Goal: Task Accomplishment & Management: Complete application form

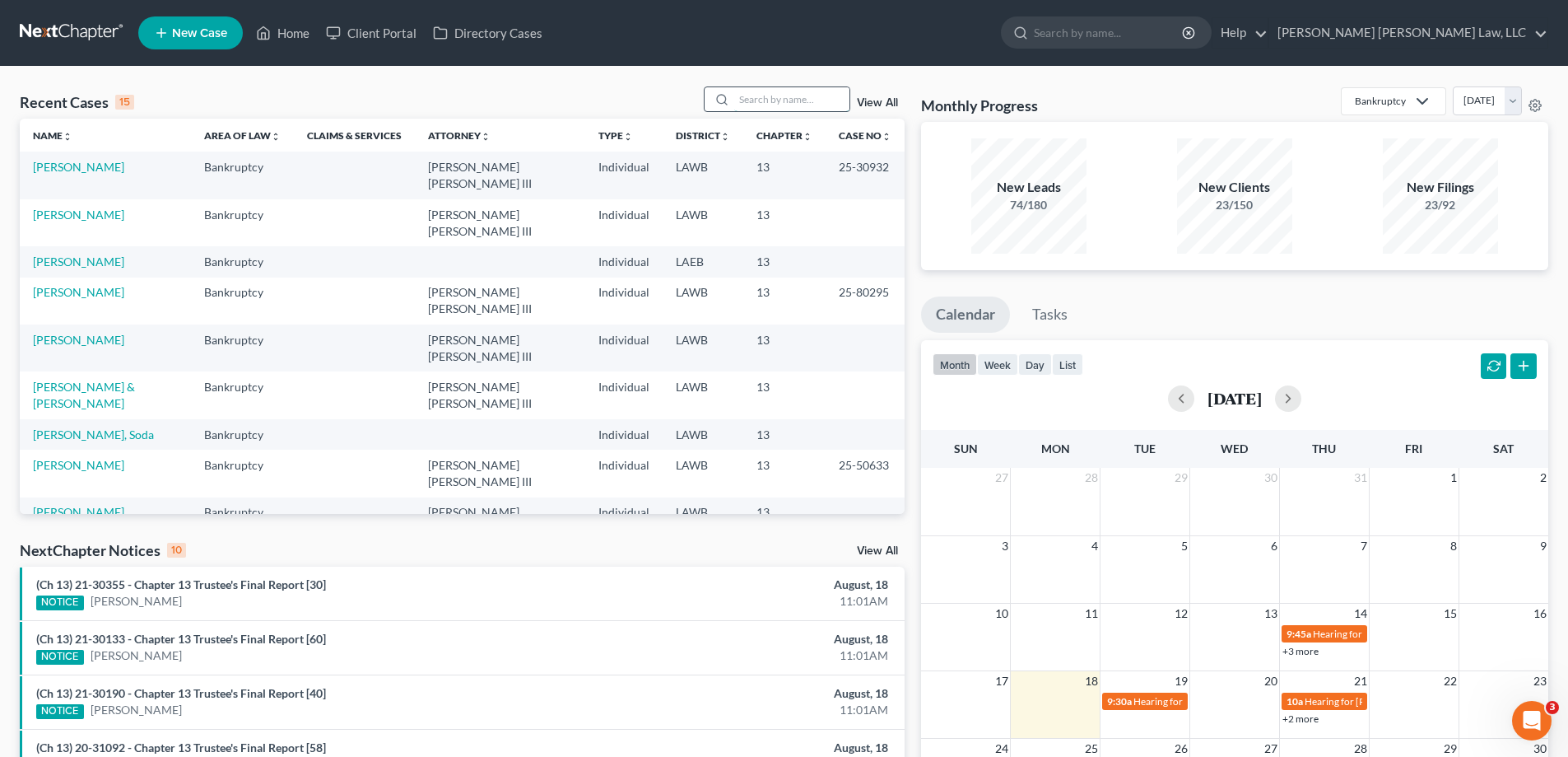
click at [765, 100] on input "search" at bounding box center [791, 99] width 116 height 24
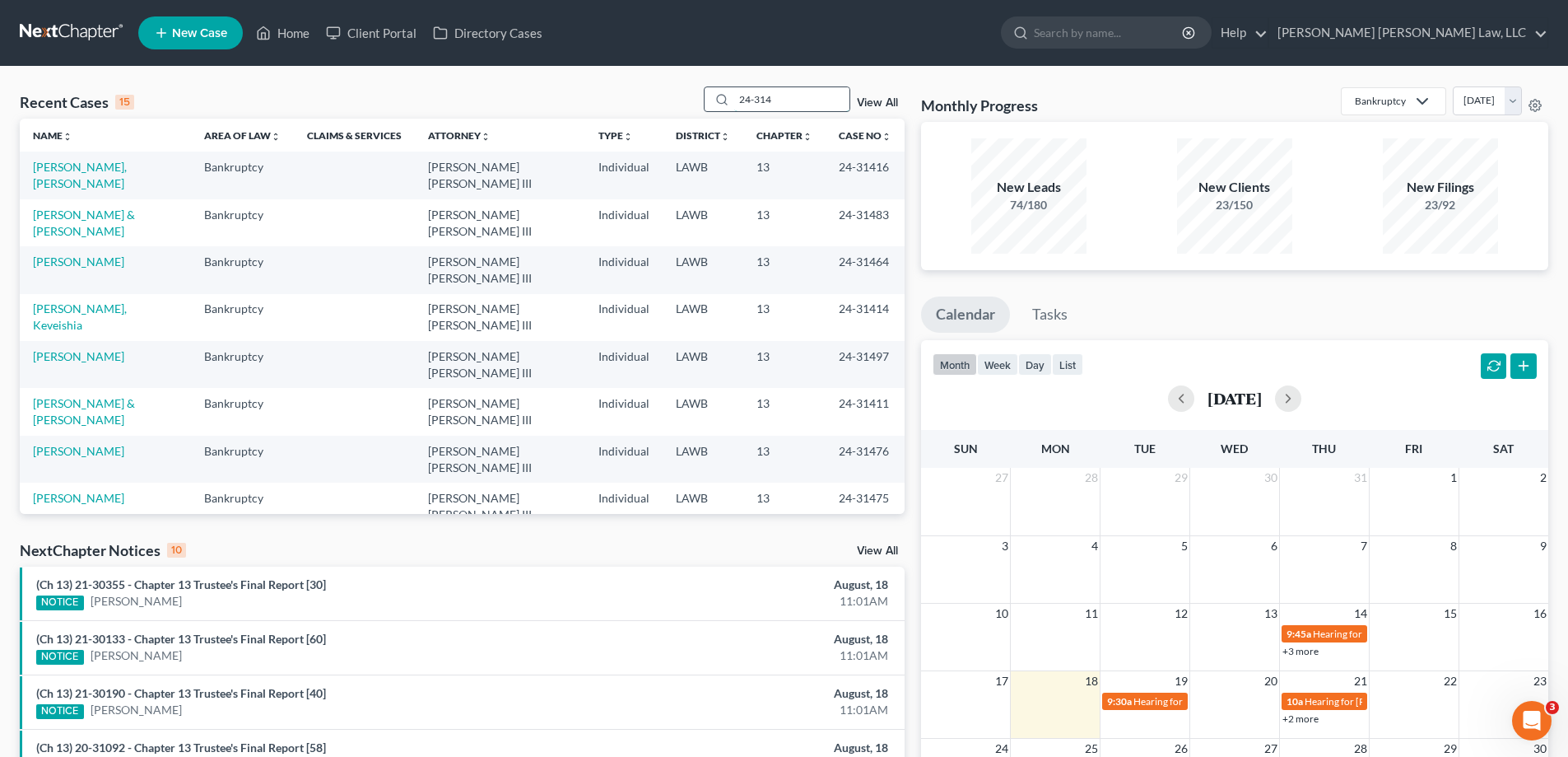
click at [818, 100] on input "24-314" at bounding box center [791, 99] width 116 height 24
type input "24-31441"
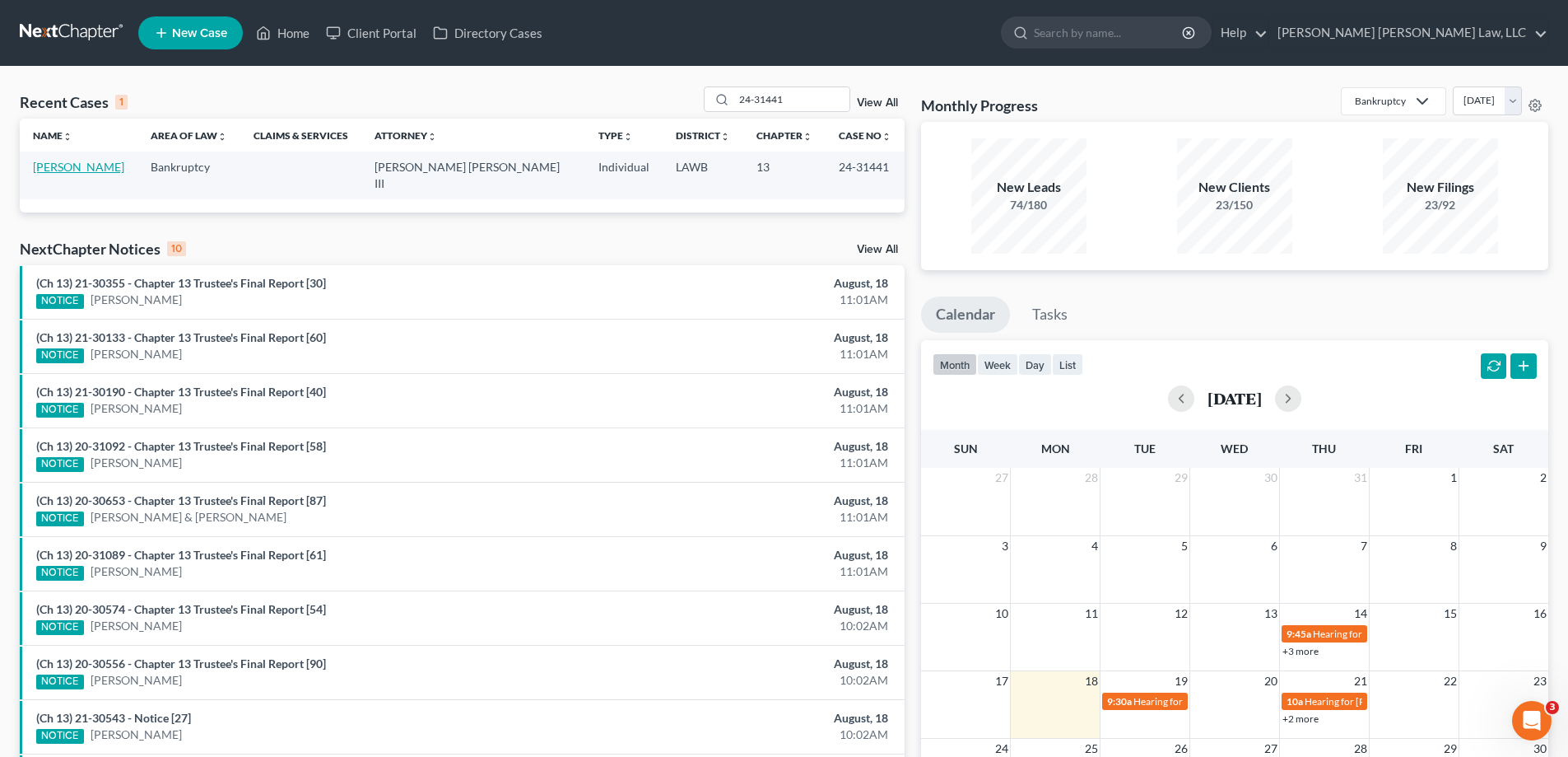
click at [94, 173] on link "[PERSON_NAME]" at bounding box center [79, 167] width 92 height 14
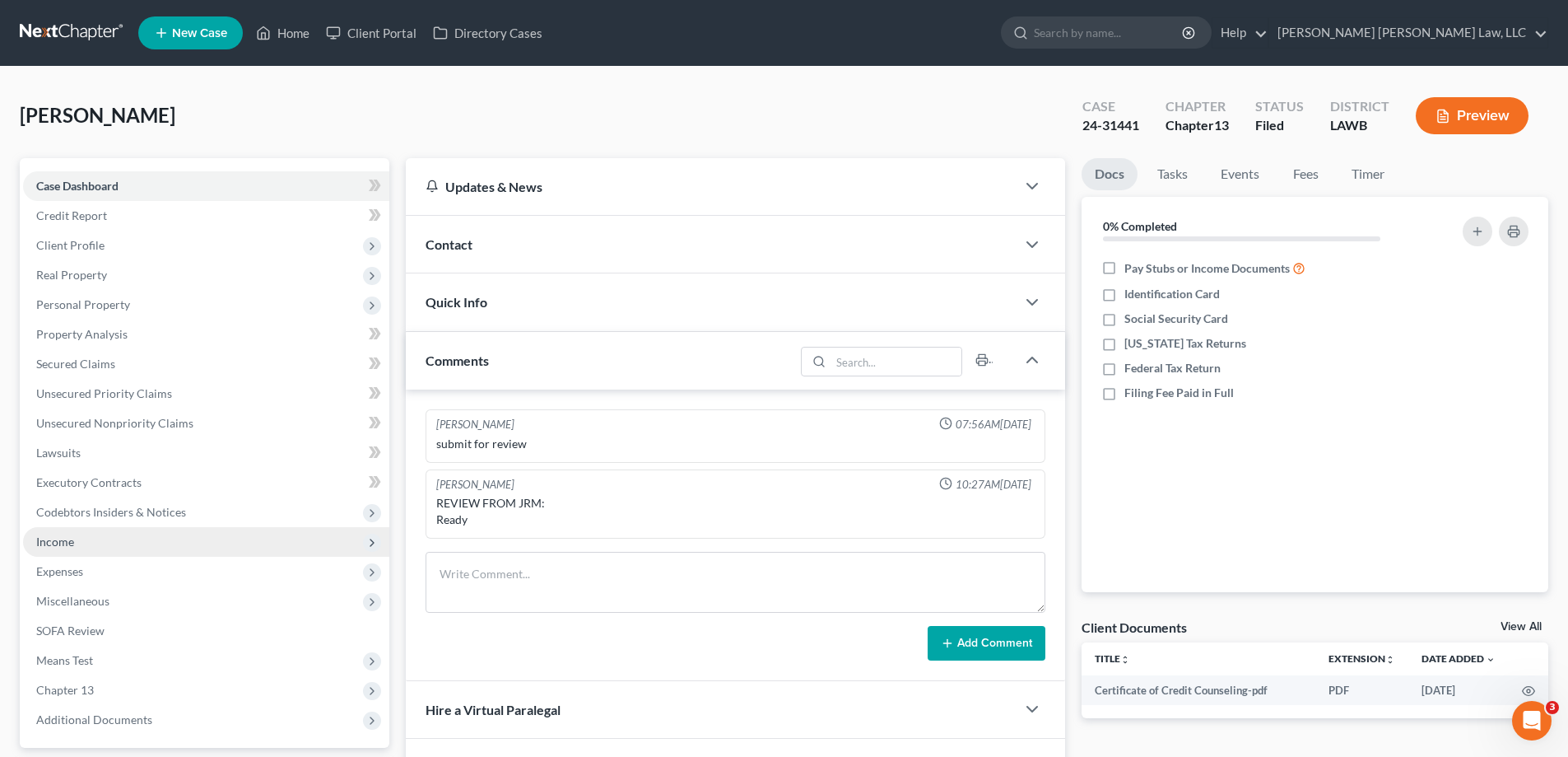
scroll to position [83, 0]
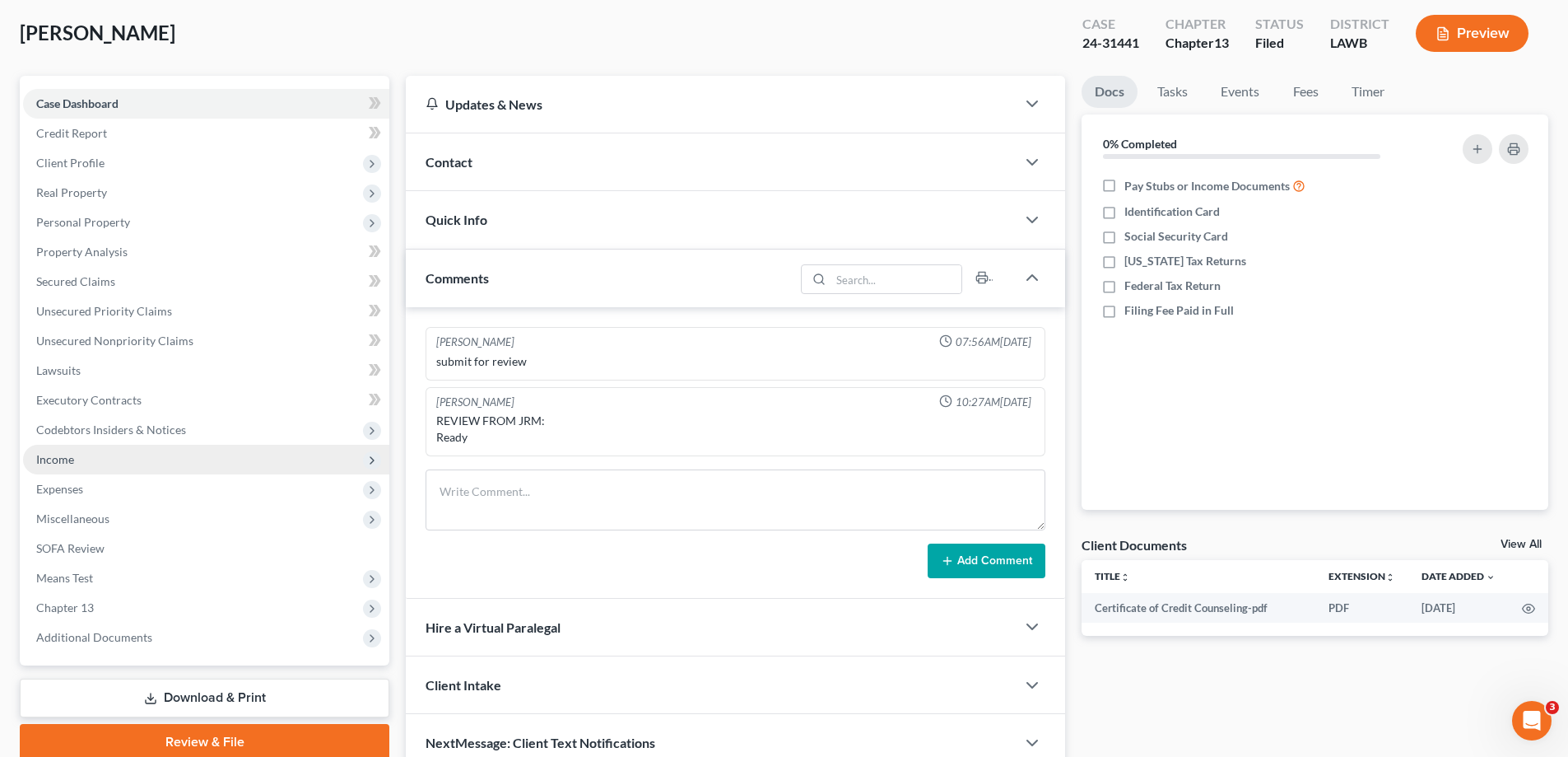
click at [92, 455] on span "Income" at bounding box center [205, 460] width 366 height 30
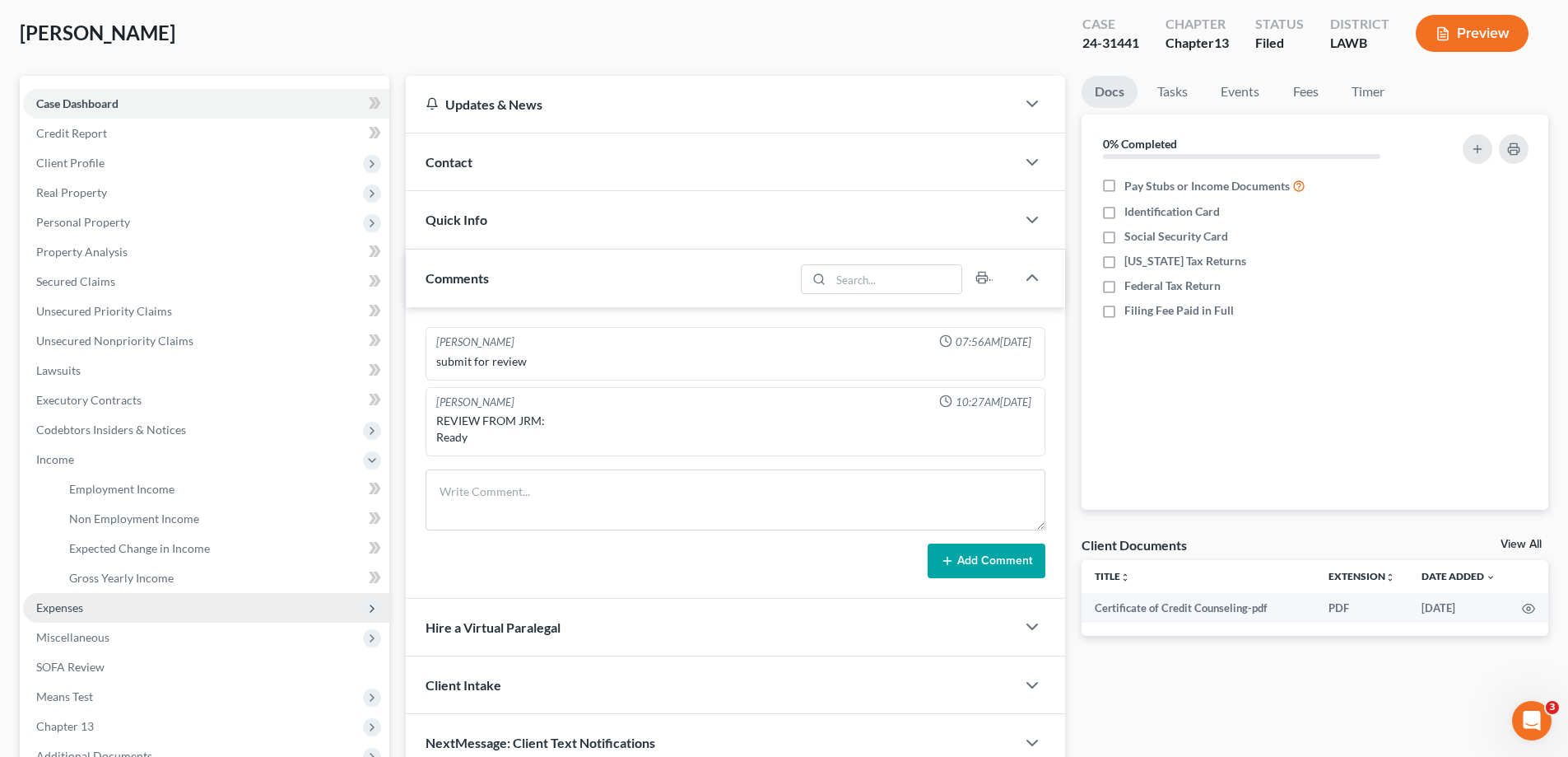
click at [77, 611] on span "Expenses" at bounding box center [59, 607] width 47 height 14
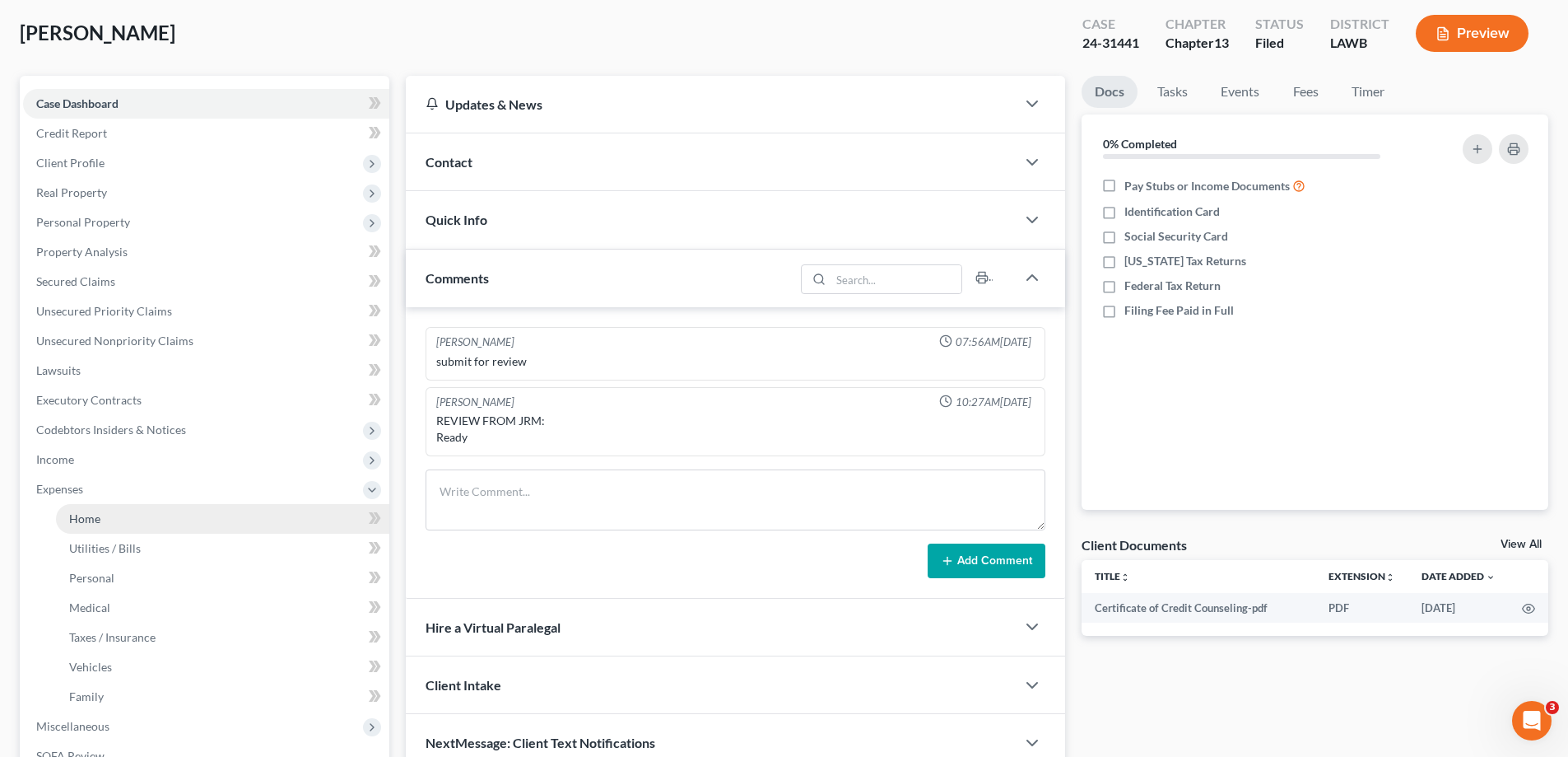
click at [82, 510] on link "Home" at bounding box center [222, 519] width 333 height 30
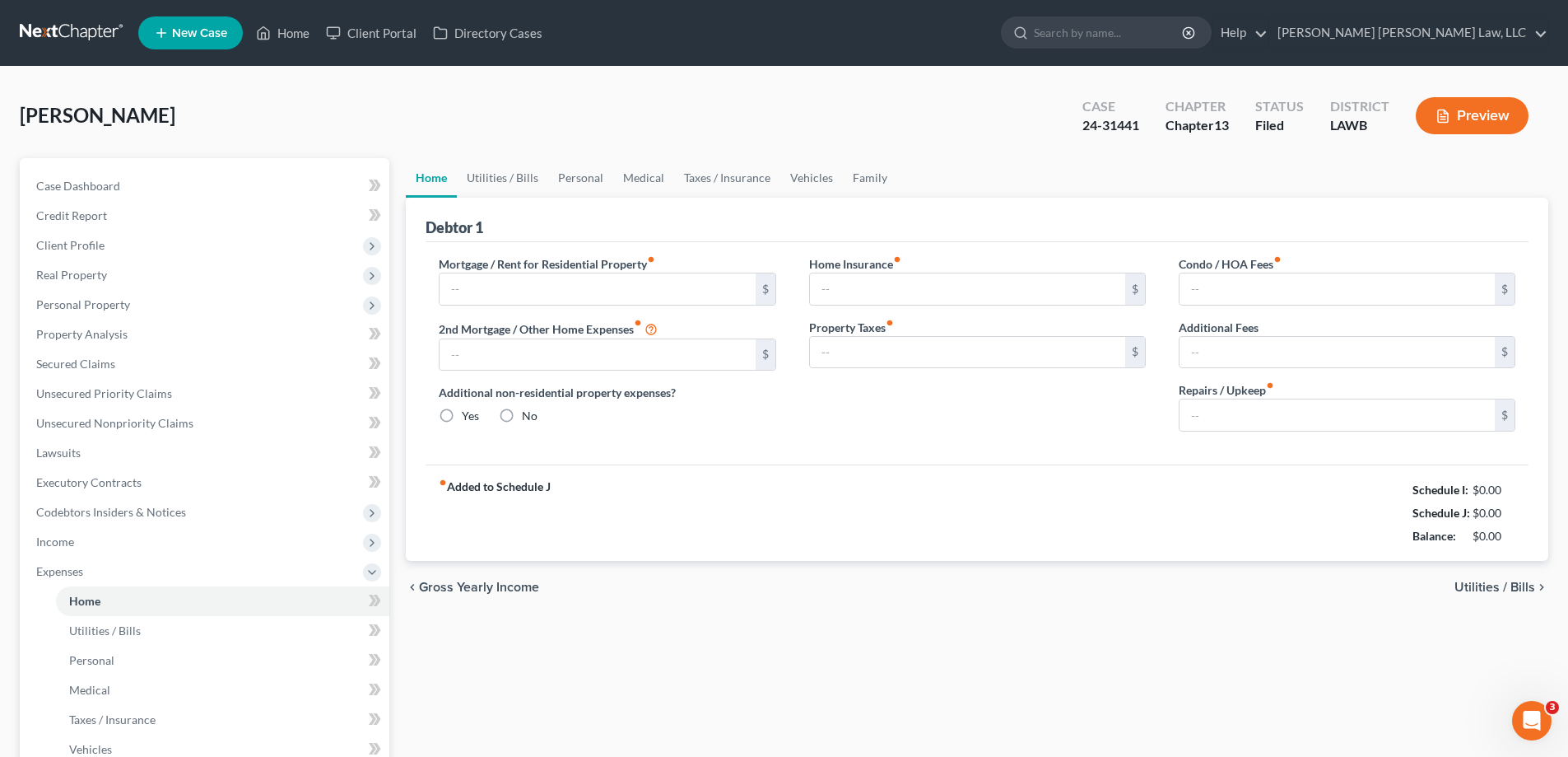
type input "0.00"
radio input "true"
type input "0.00"
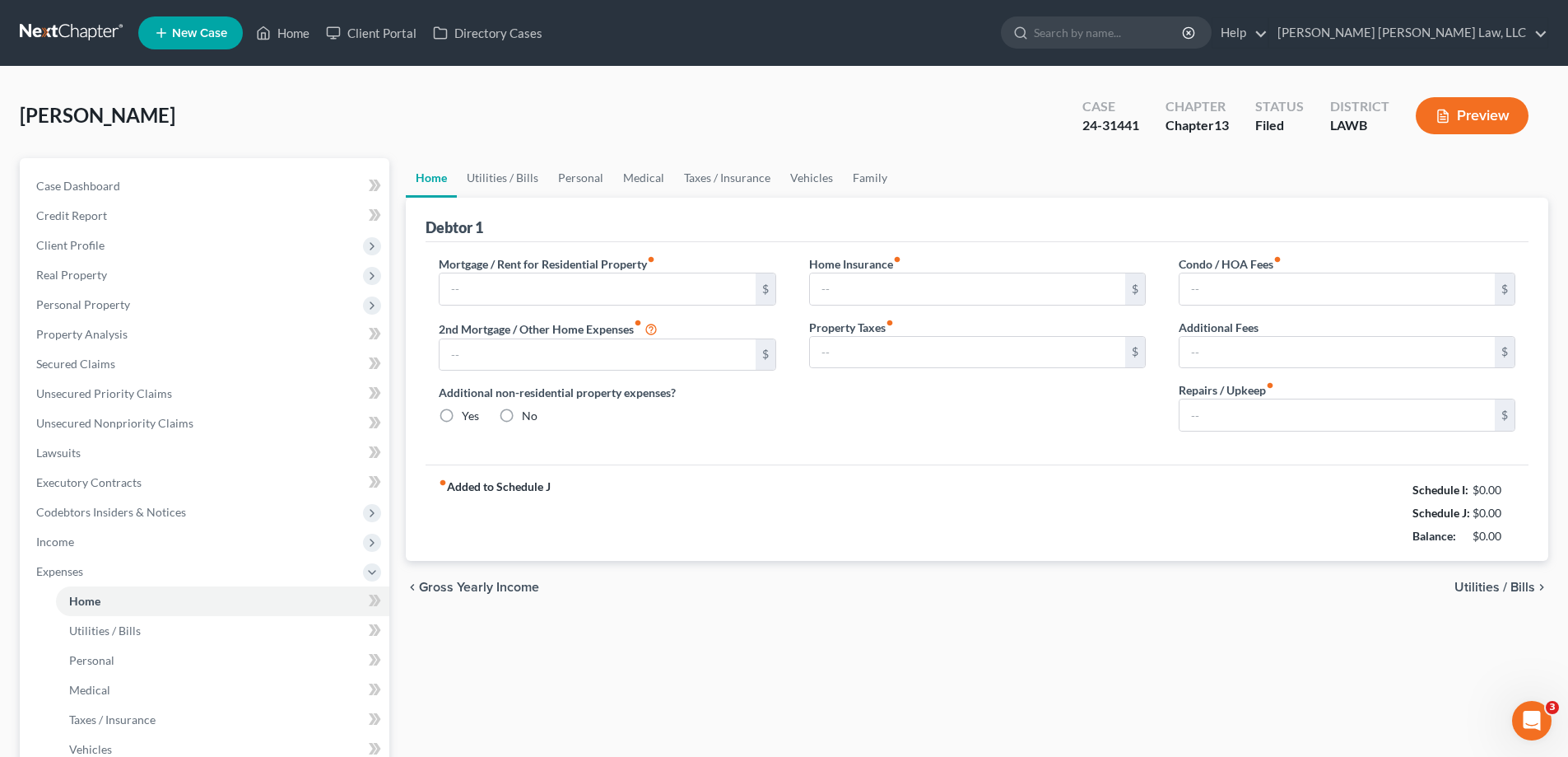
type input "0.00"
click at [577, 177] on link "Personal" at bounding box center [580, 178] width 65 height 40
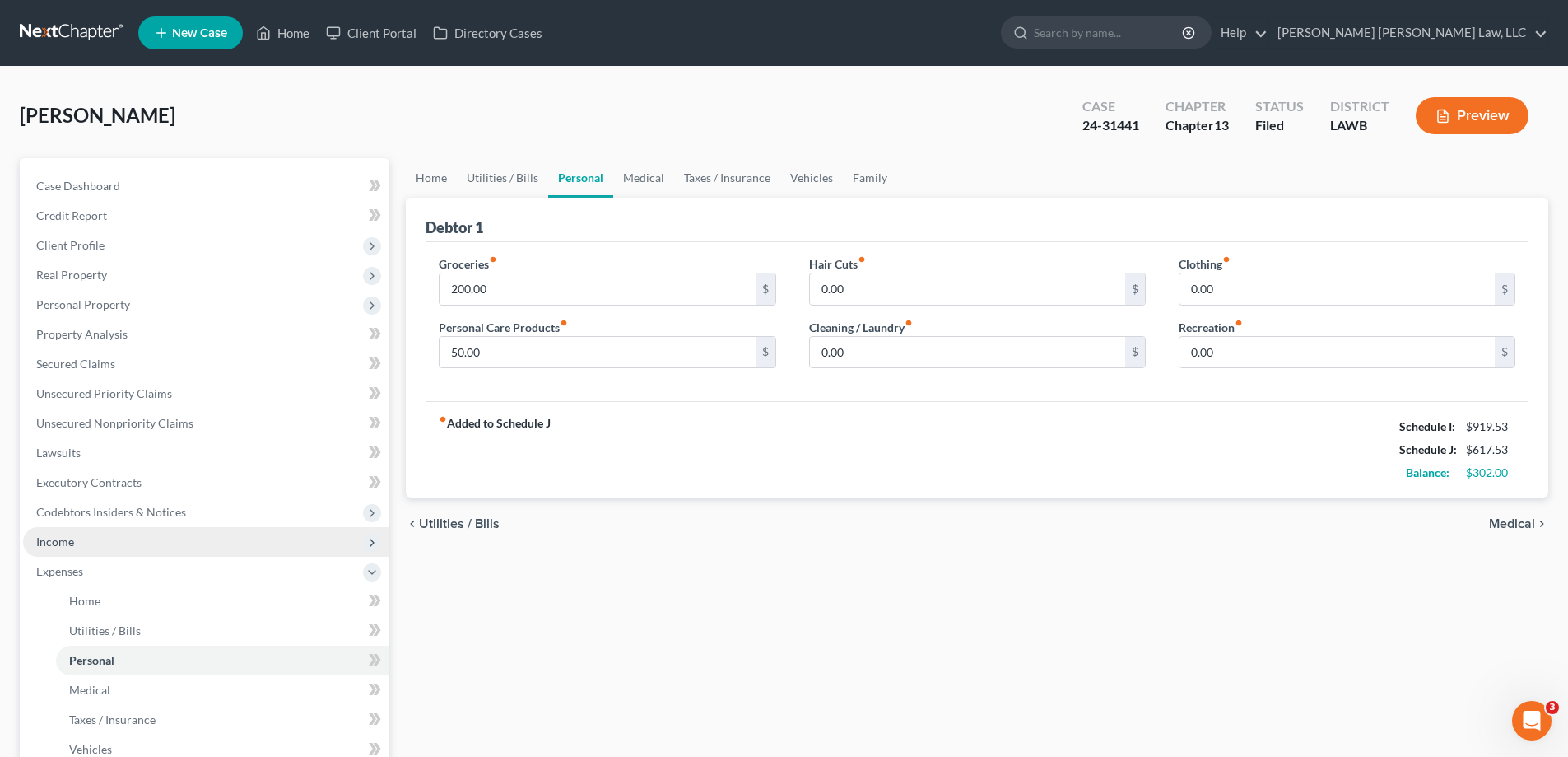
click at [152, 541] on span "Income" at bounding box center [205, 542] width 366 height 30
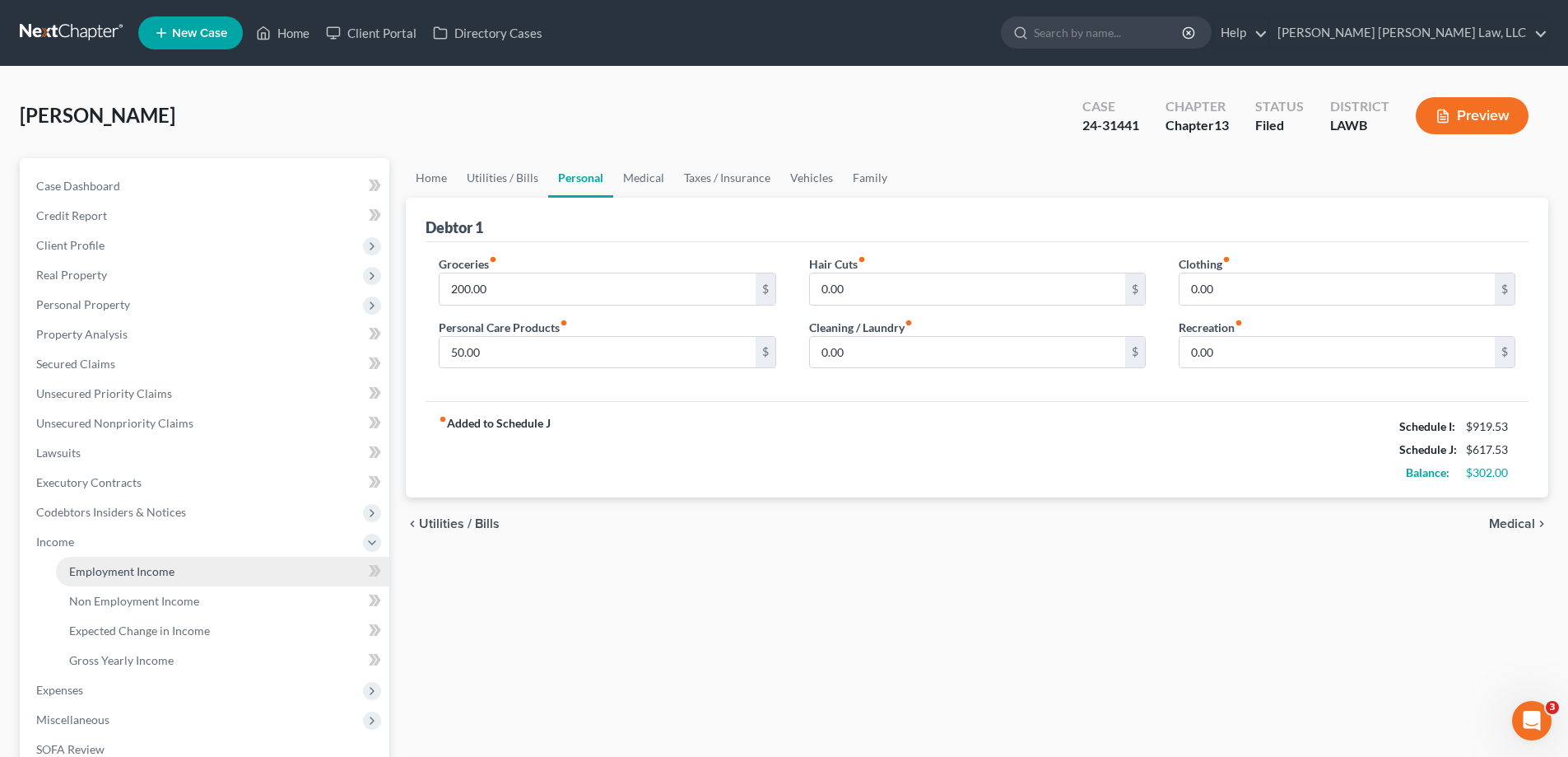
click at [154, 576] on span "Employment Income" at bounding box center [122, 570] width 106 height 14
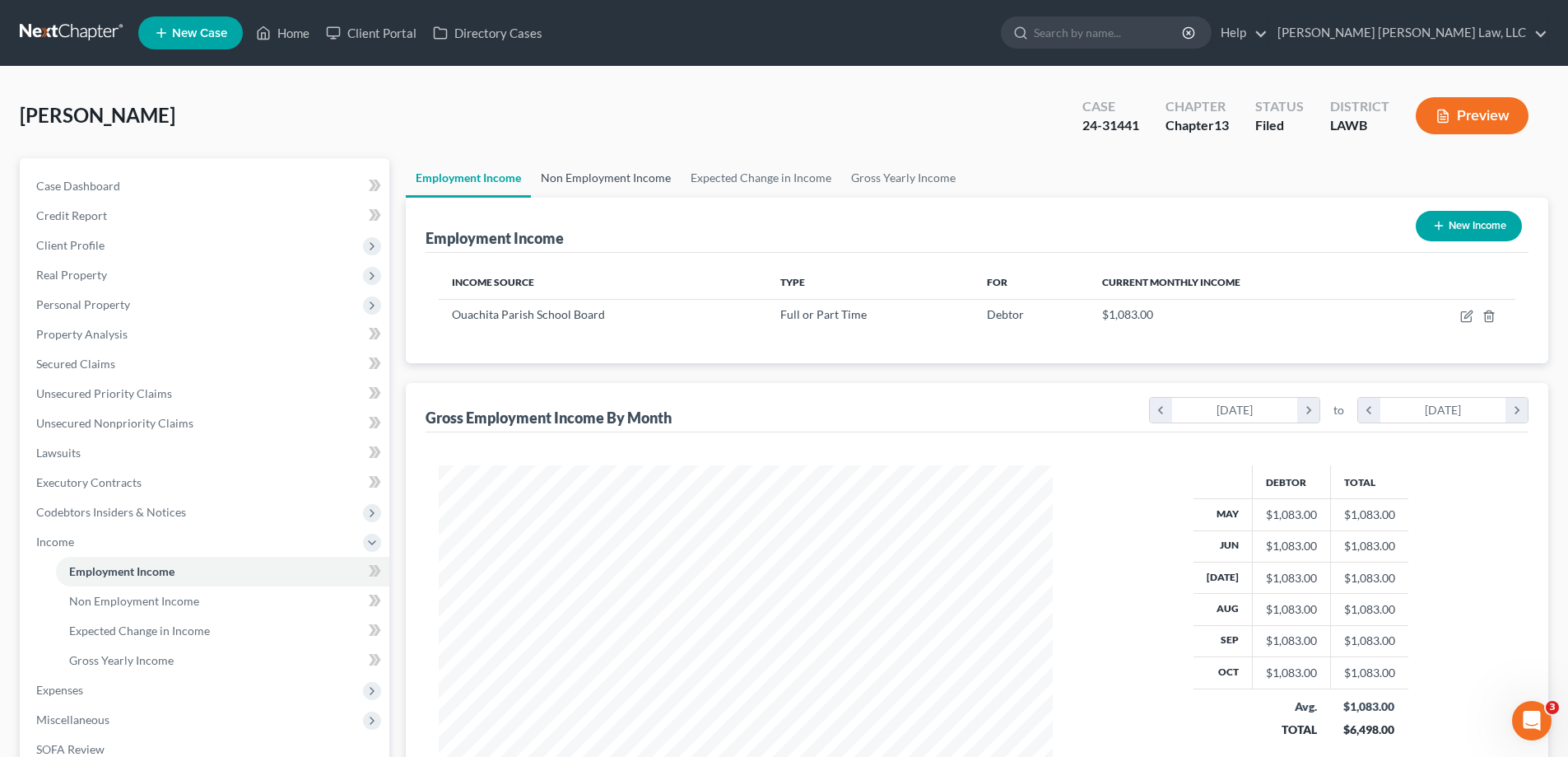
scroll to position [307, 647]
click at [601, 186] on link "Non Employment Income" at bounding box center [605, 178] width 150 height 40
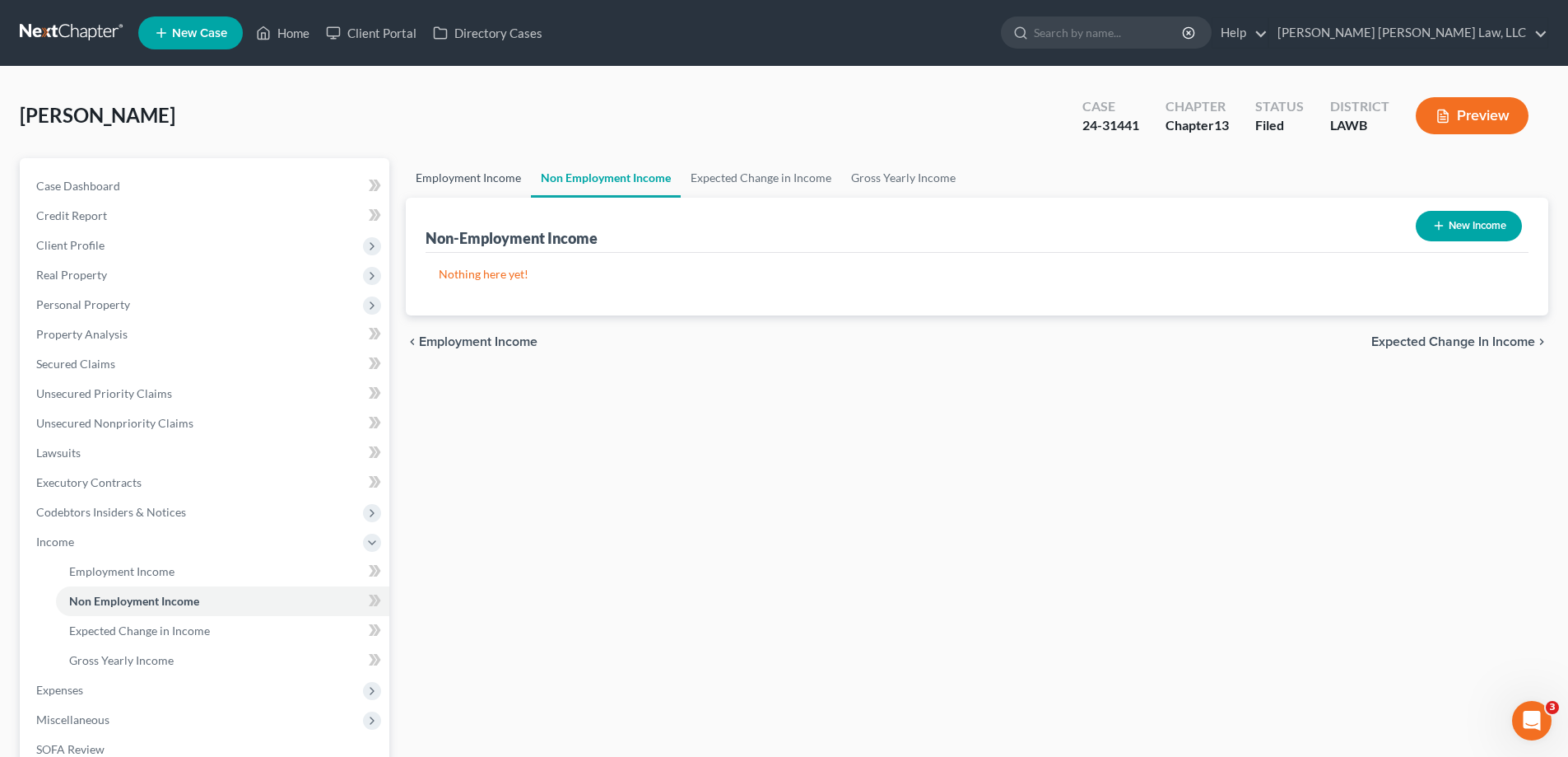
click at [457, 183] on link "Employment Income" at bounding box center [468, 178] width 125 height 40
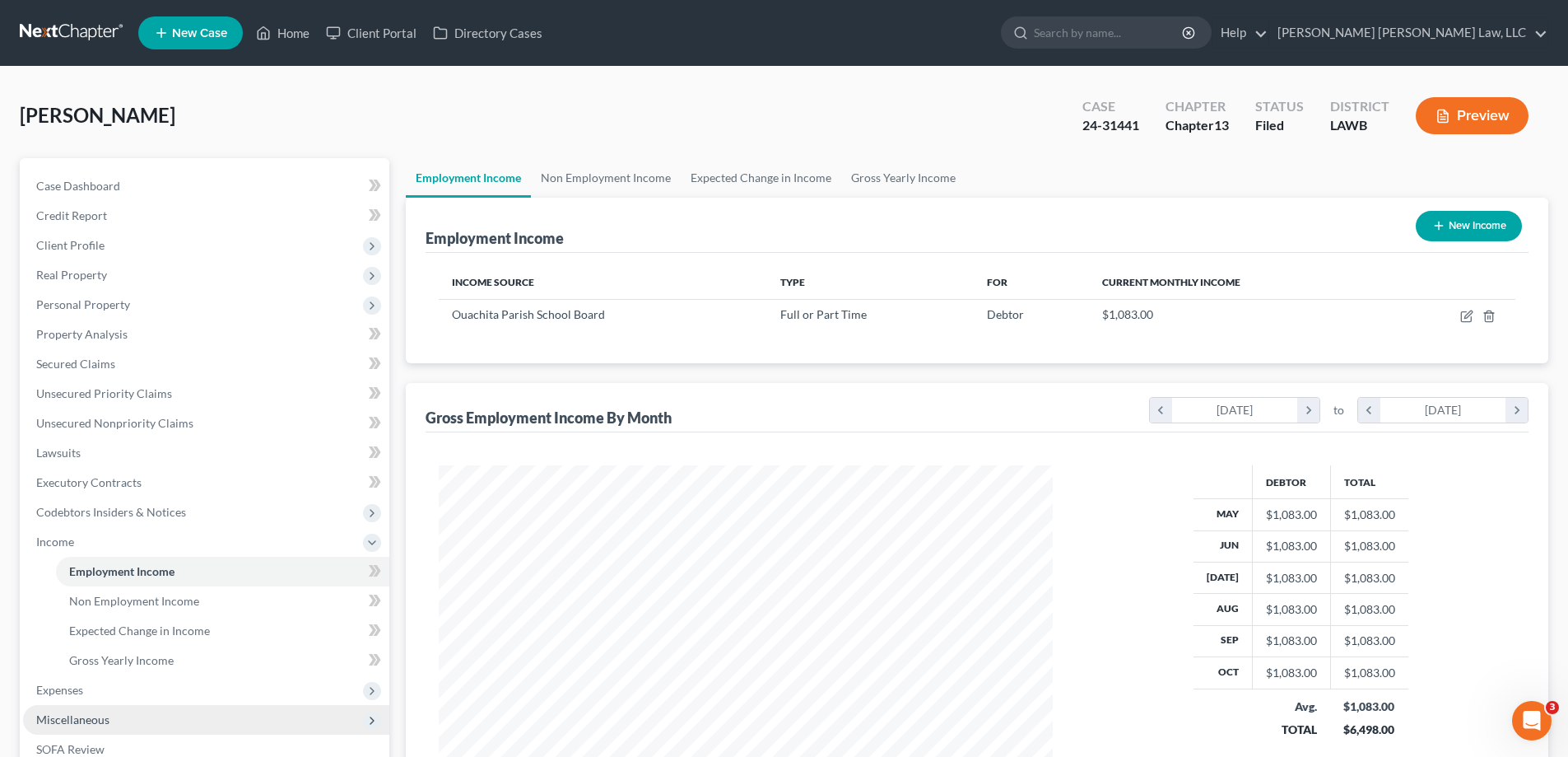
scroll to position [83, 0]
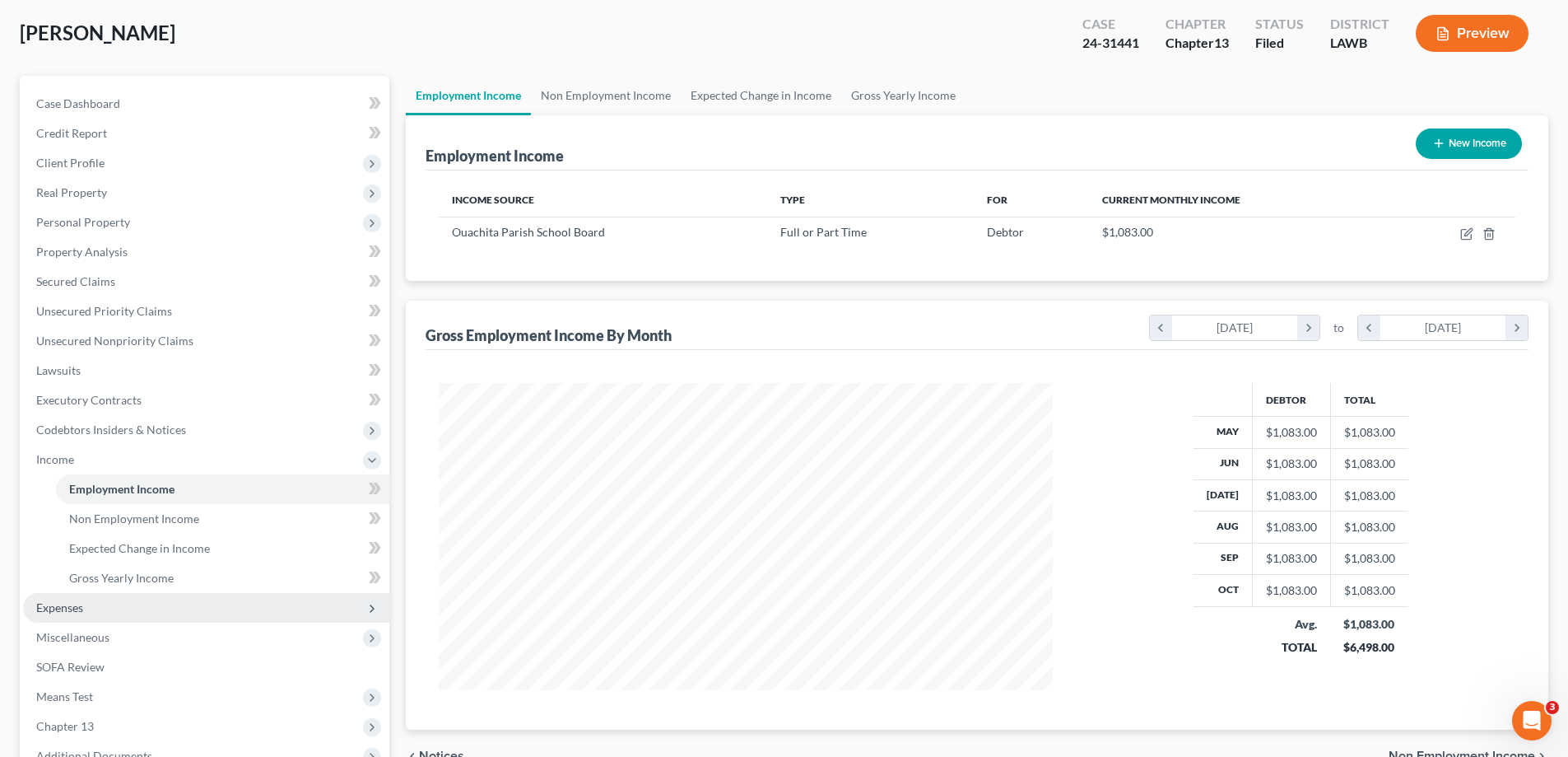
click at [97, 607] on span "Expenses" at bounding box center [205, 607] width 366 height 30
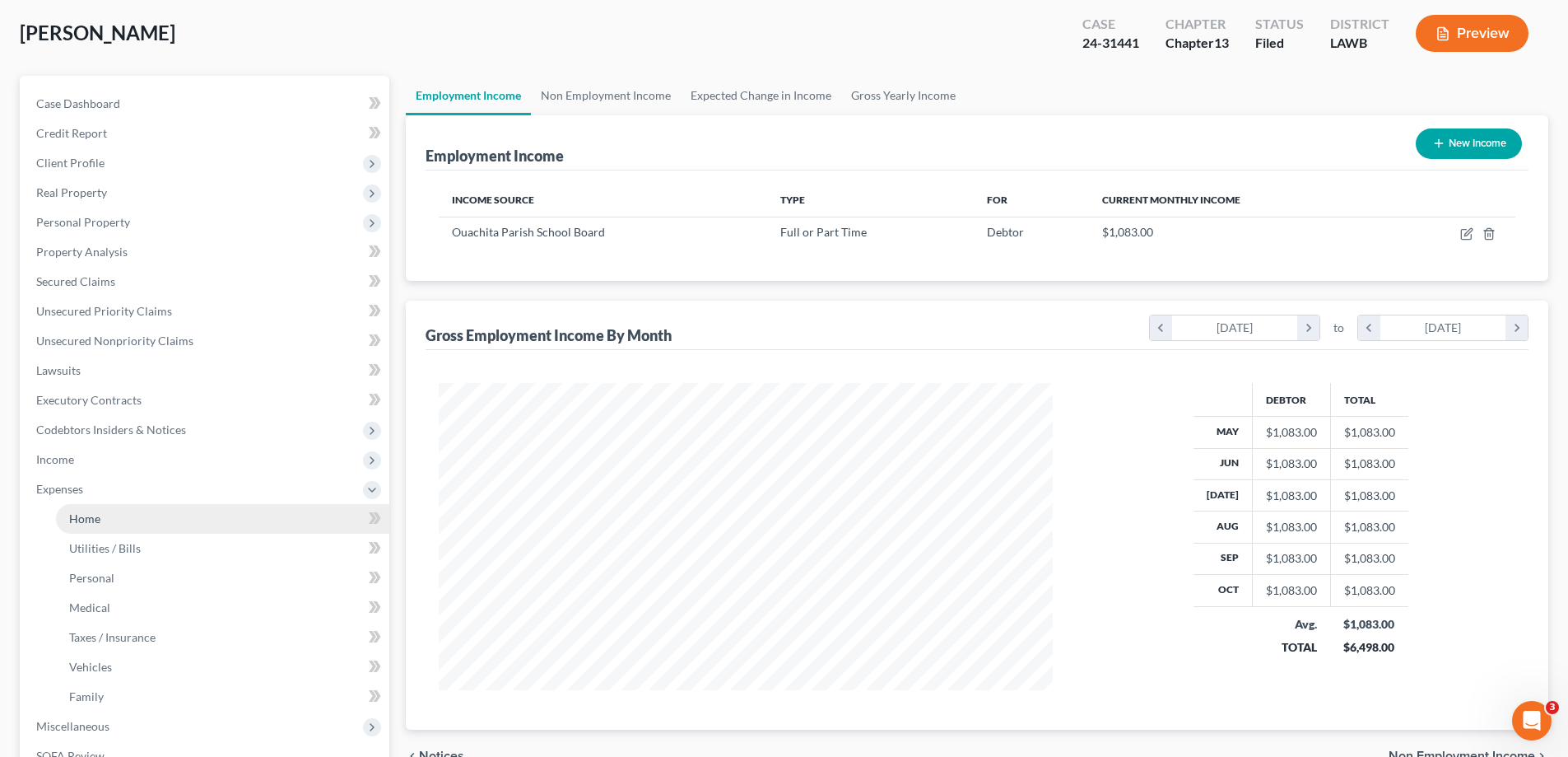
click at [104, 526] on link "Home" at bounding box center [222, 519] width 333 height 30
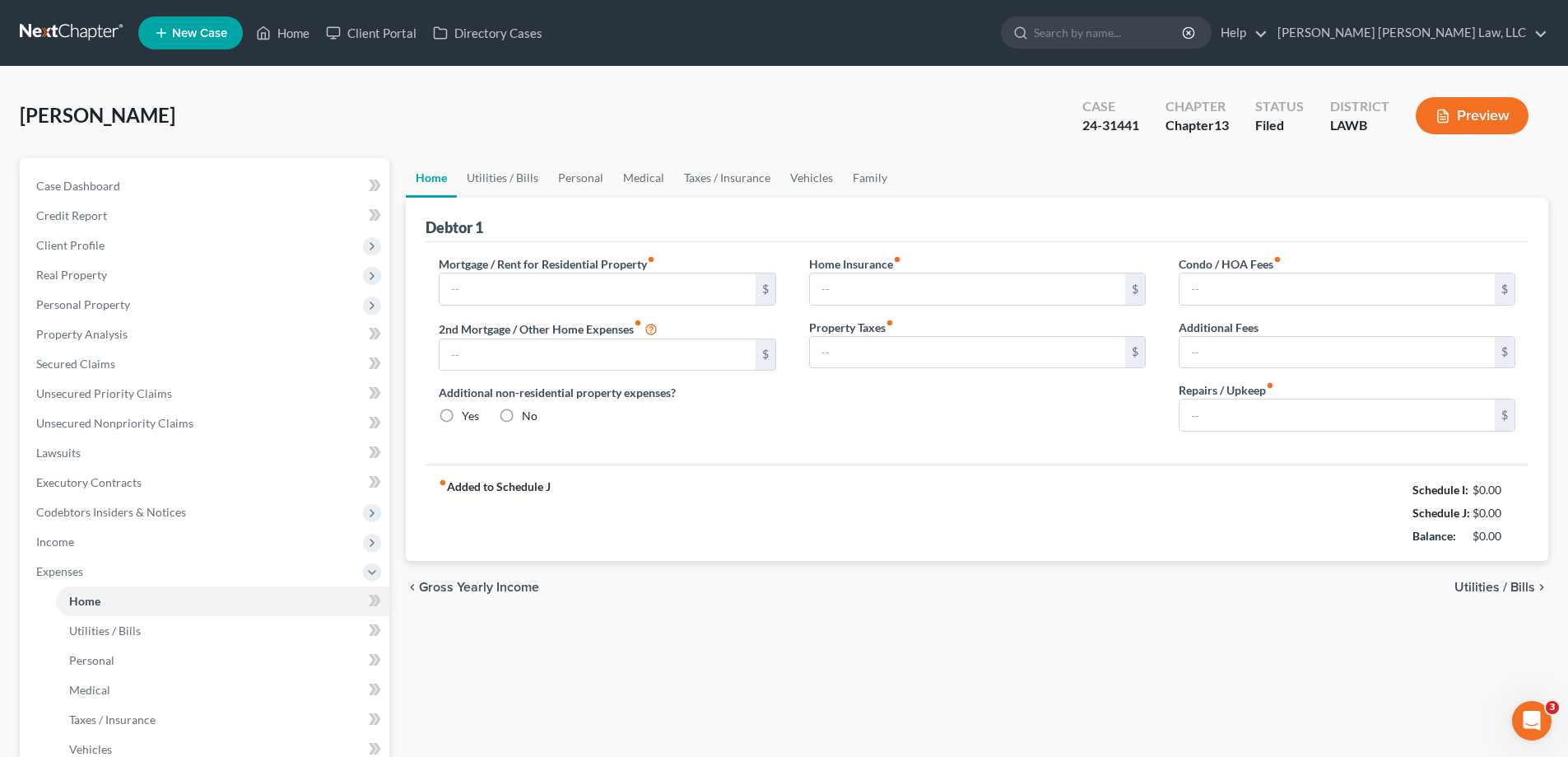
type input "0.00"
radio input "true"
type input "0.00"
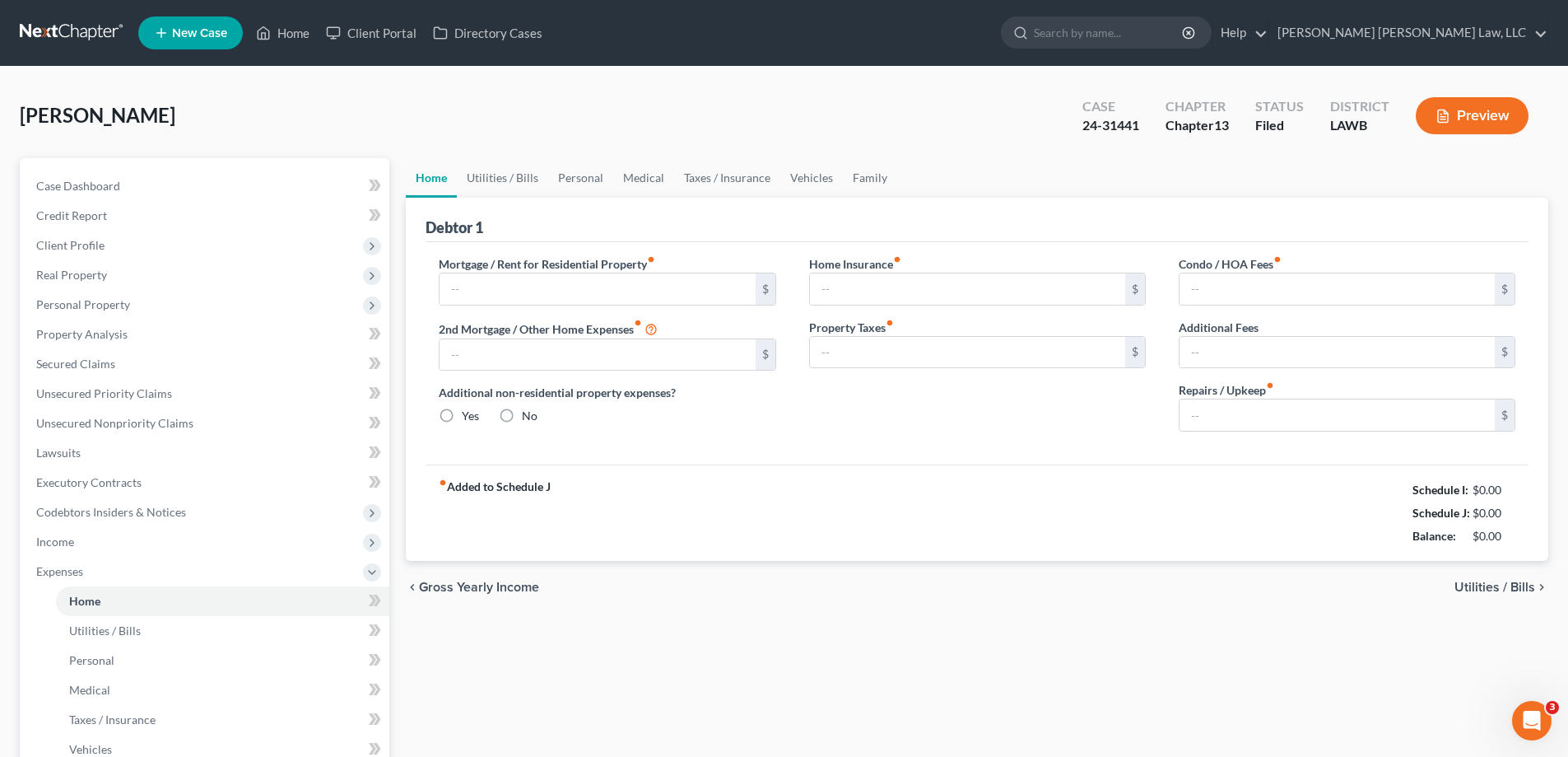
type input "0.00"
click at [799, 177] on link "Vehicles" at bounding box center [811, 178] width 63 height 40
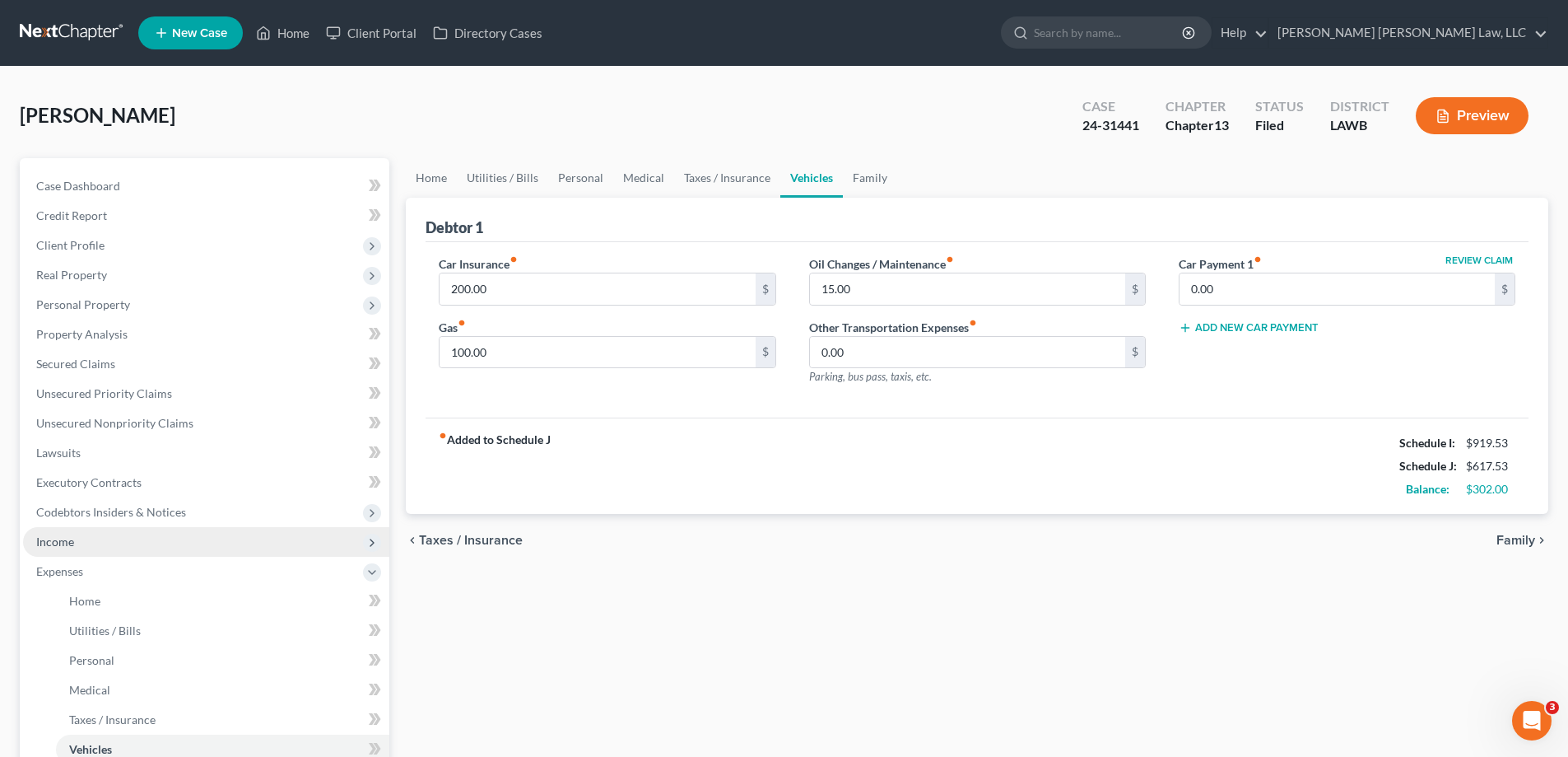
click at [87, 541] on span "Income" at bounding box center [205, 542] width 366 height 30
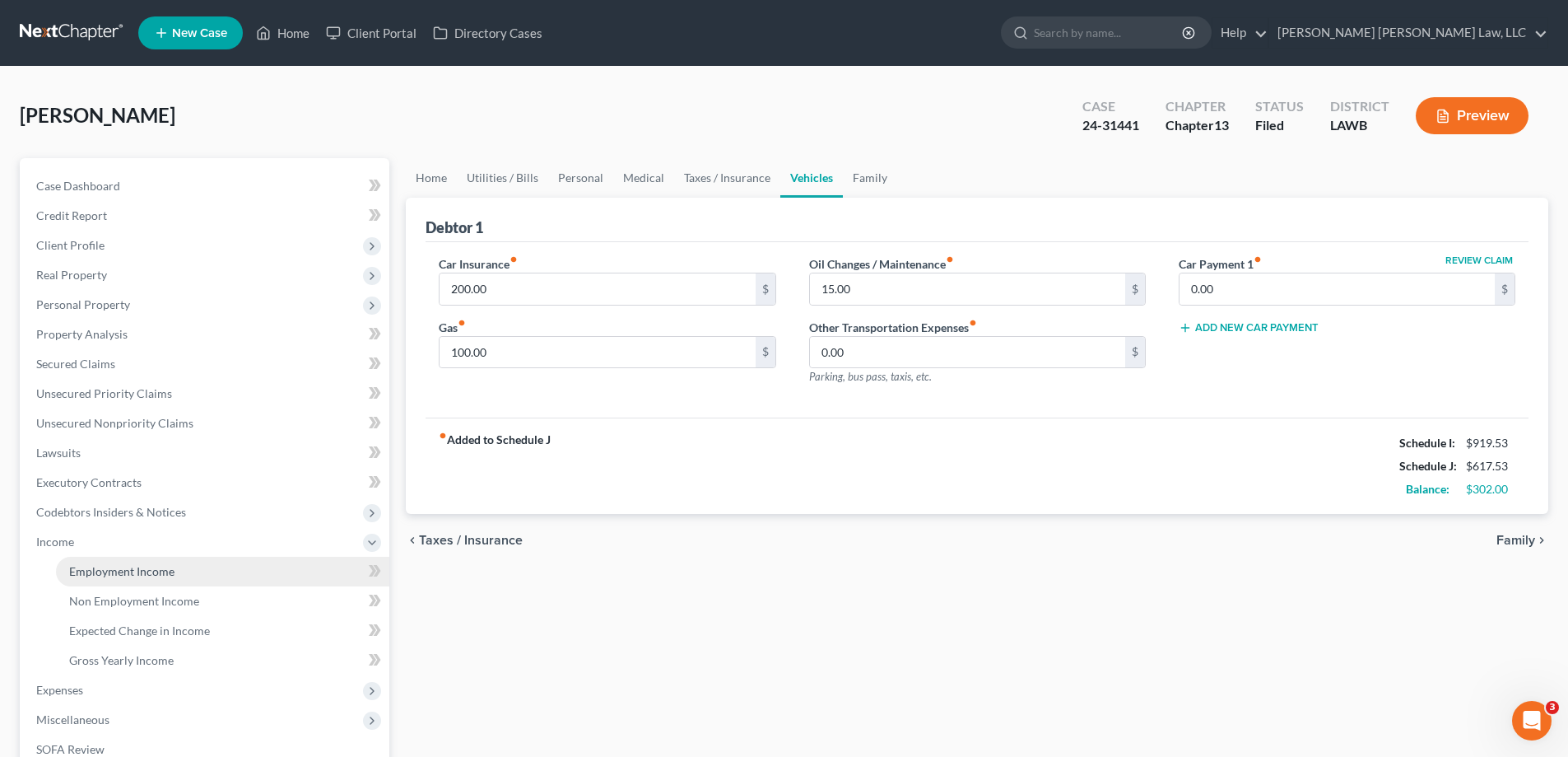
click at [266, 570] on link "Employment Income" at bounding box center [222, 571] width 333 height 30
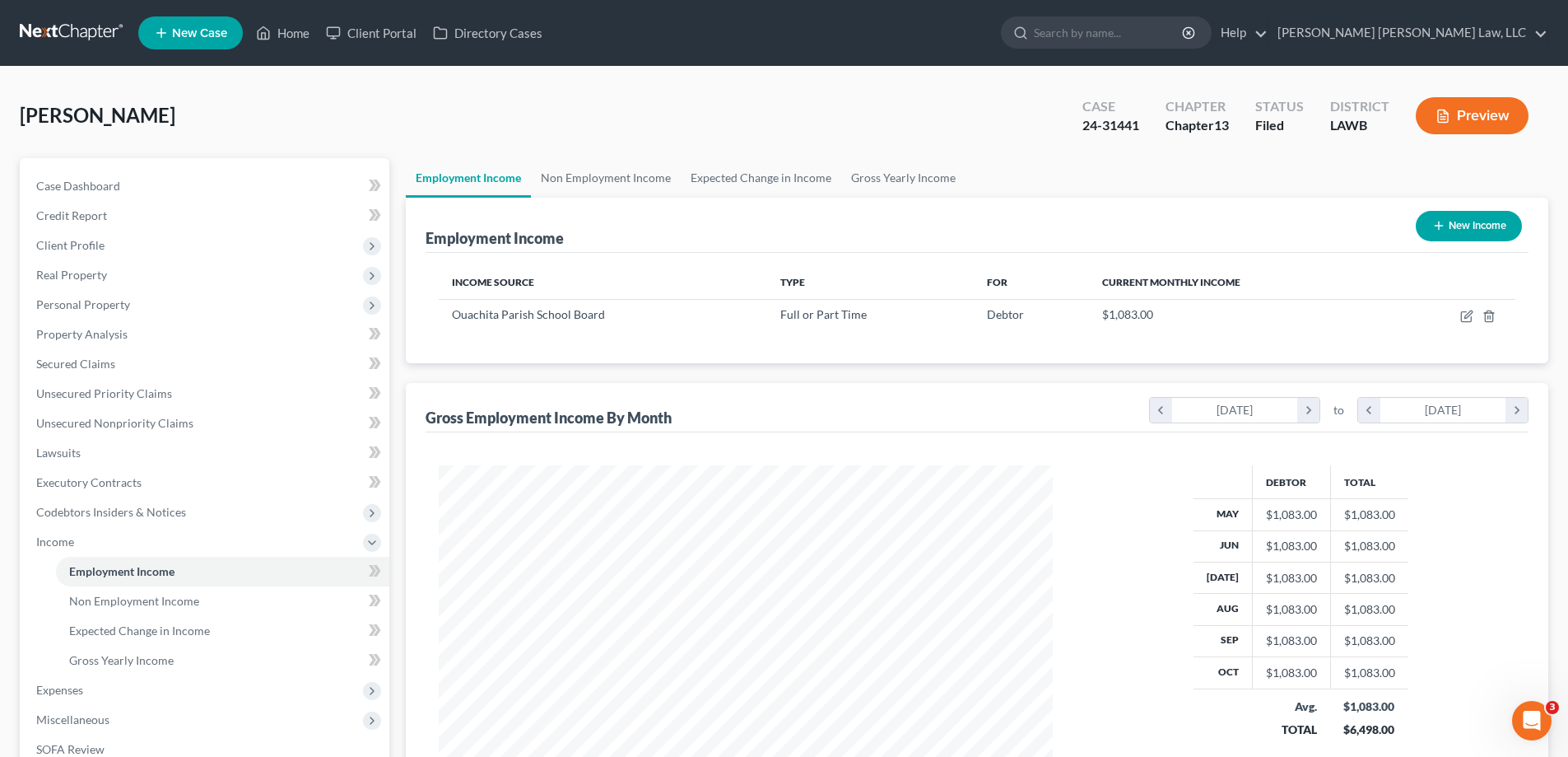
scroll to position [307, 647]
click at [91, 682] on span "Expenses" at bounding box center [205, 690] width 366 height 30
click at [102, 606] on link "Home" at bounding box center [222, 601] width 333 height 30
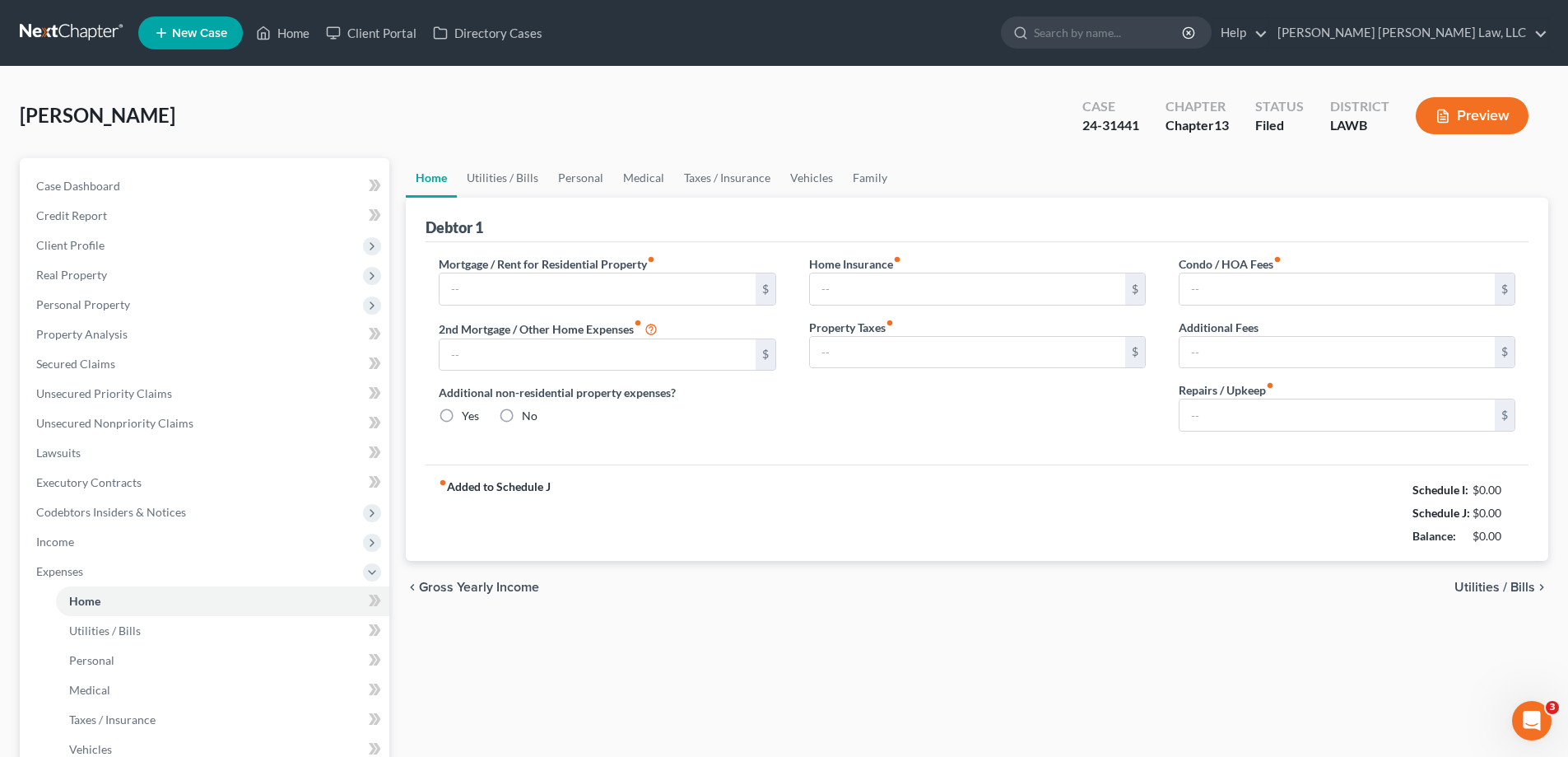
type input "0.00"
radio input "true"
type input "0.00"
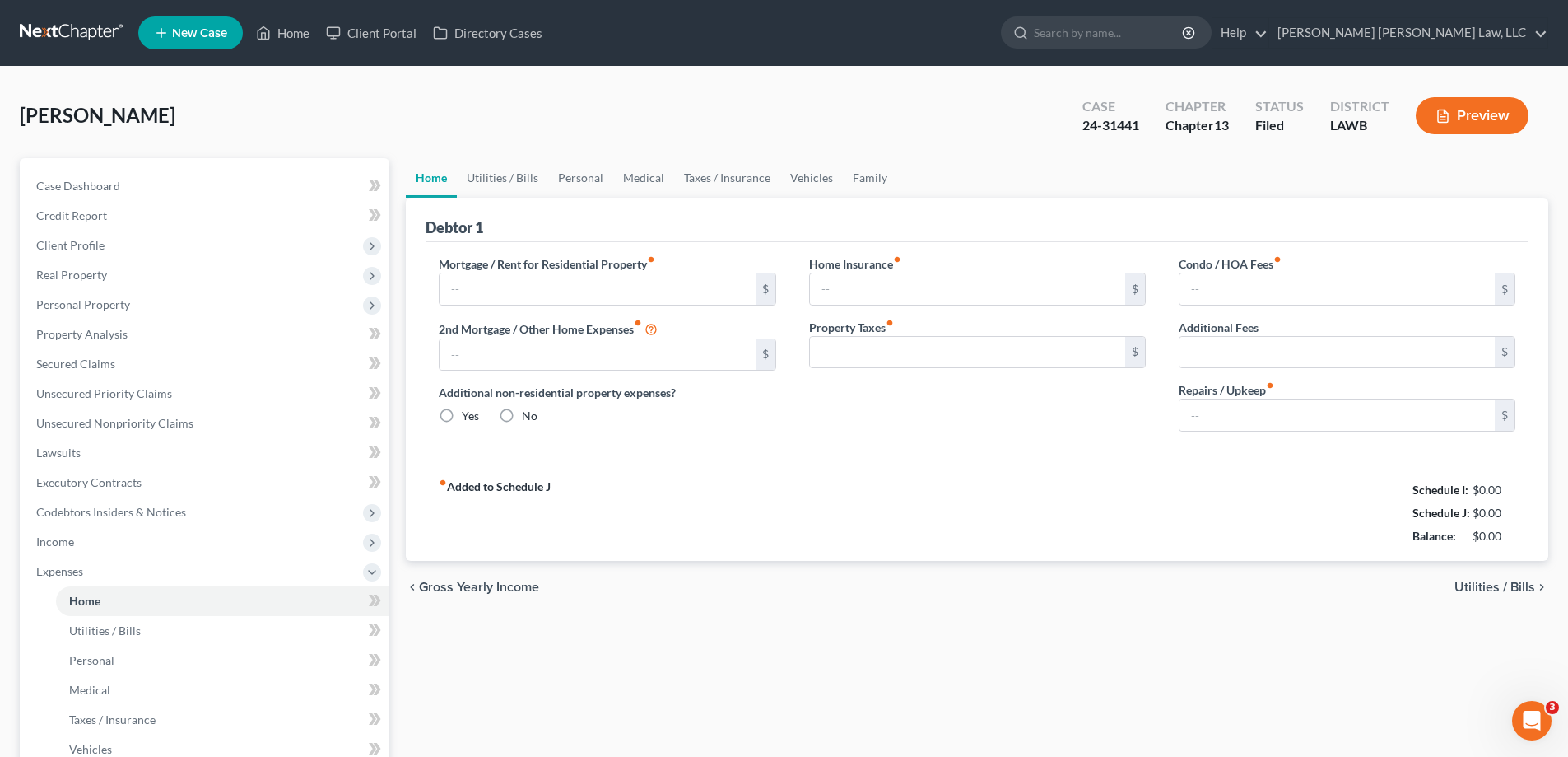
type input "0.00"
drag, startPoint x: 298, startPoint y: 31, endPoint x: 157, endPoint y: 48, distance: 142.0
click at [298, 31] on link "Home" at bounding box center [282, 33] width 70 height 30
